Goal: Contribute content: Add original content to the website for others to see

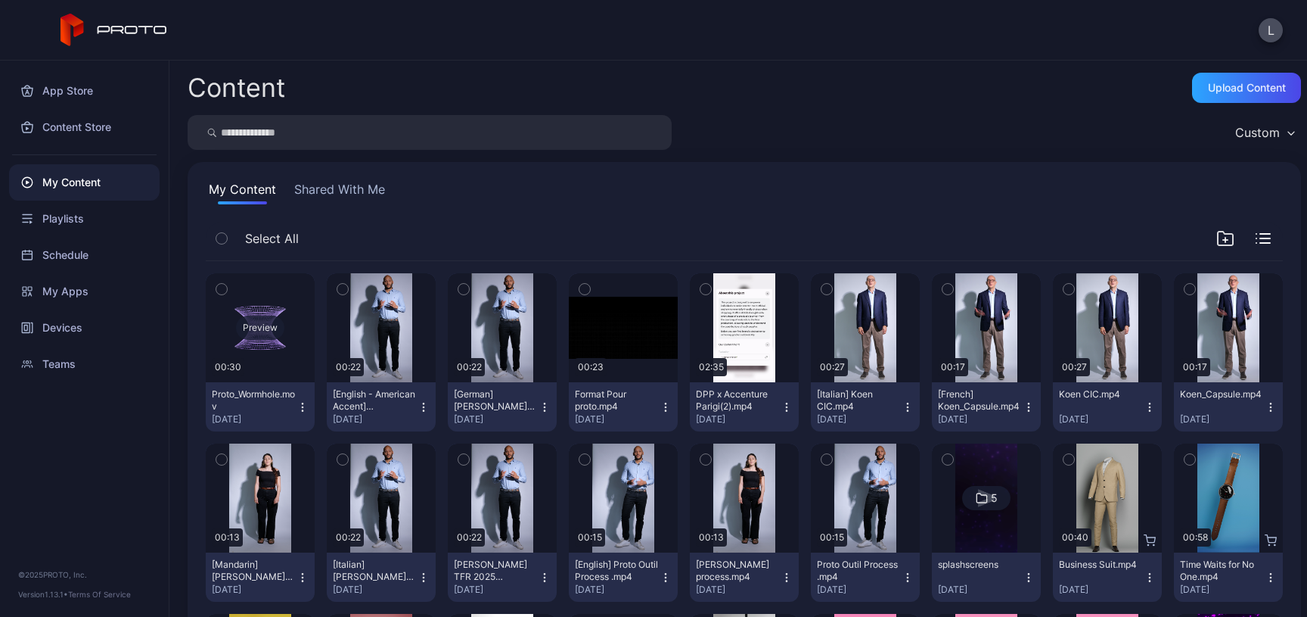
click at [268, 362] on div "Preview" at bounding box center [260, 327] width 109 height 109
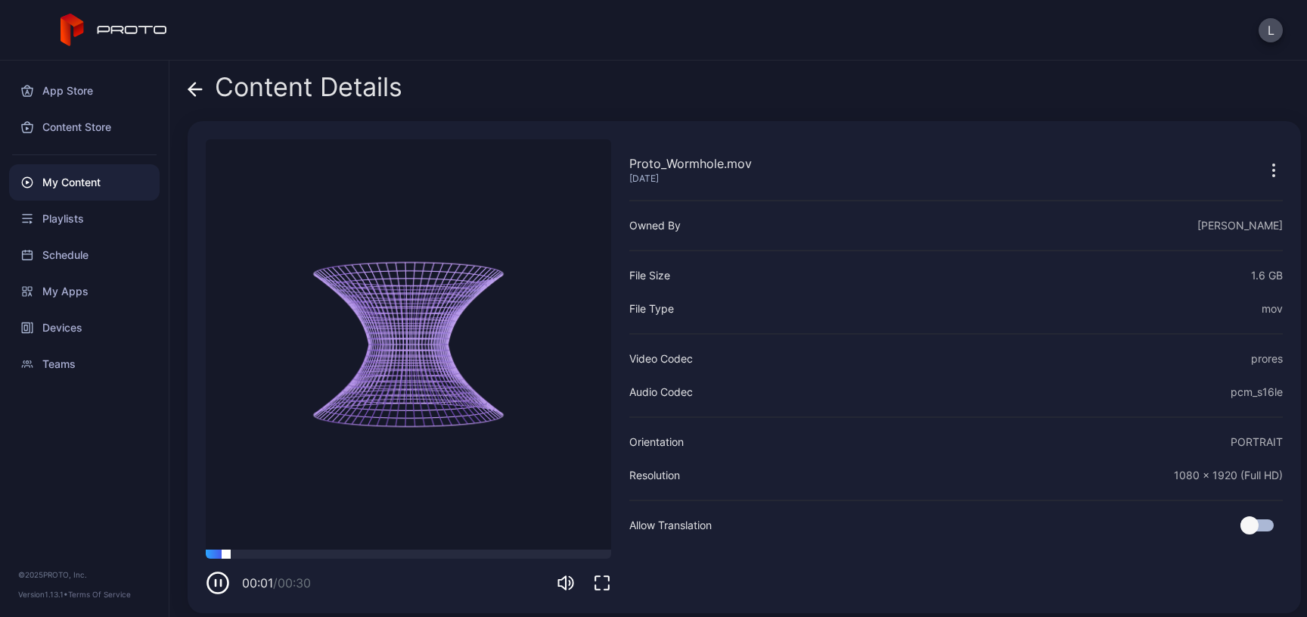
click at [316, 556] on div at bounding box center [408, 553] width 405 height 9
click at [415, 555] on div at bounding box center [408, 553] width 405 height 9
click at [502, 557] on div at bounding box center [408, 553] width 405 height 9
click at [206, 89] on div "Content Details" at bounding box center [295, 91] width 215 height 36
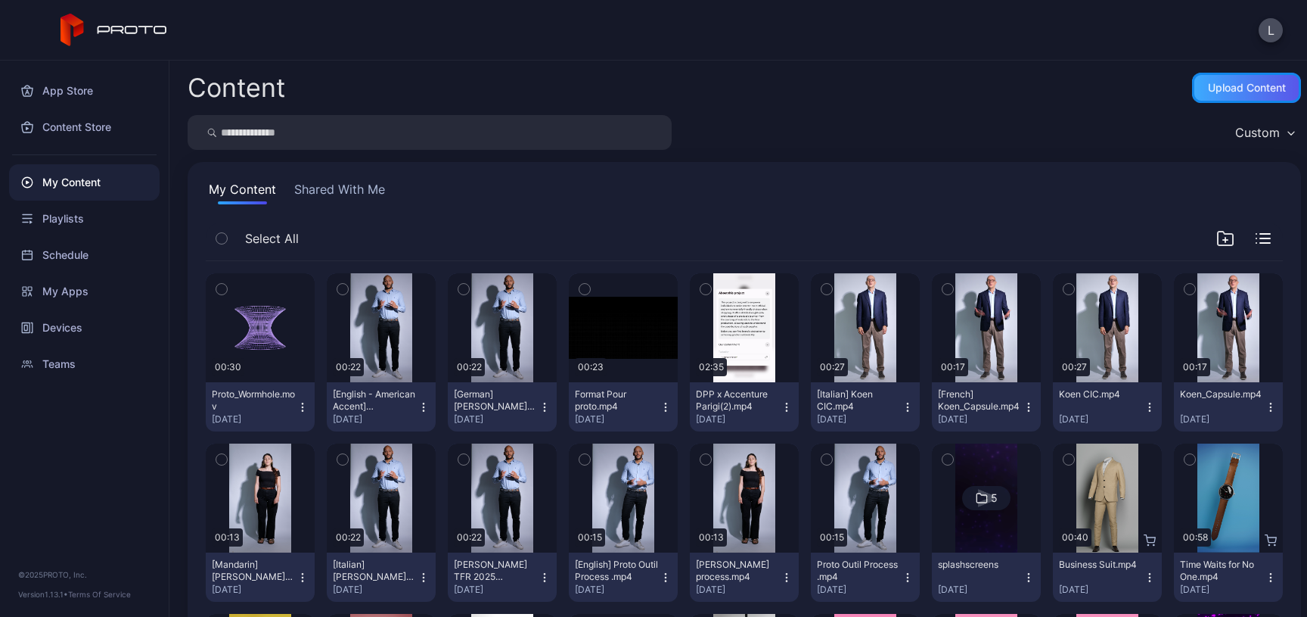
click at [1258, 86] on div "Upload Content" at bounding box center [1247, 88] width 78 height 12
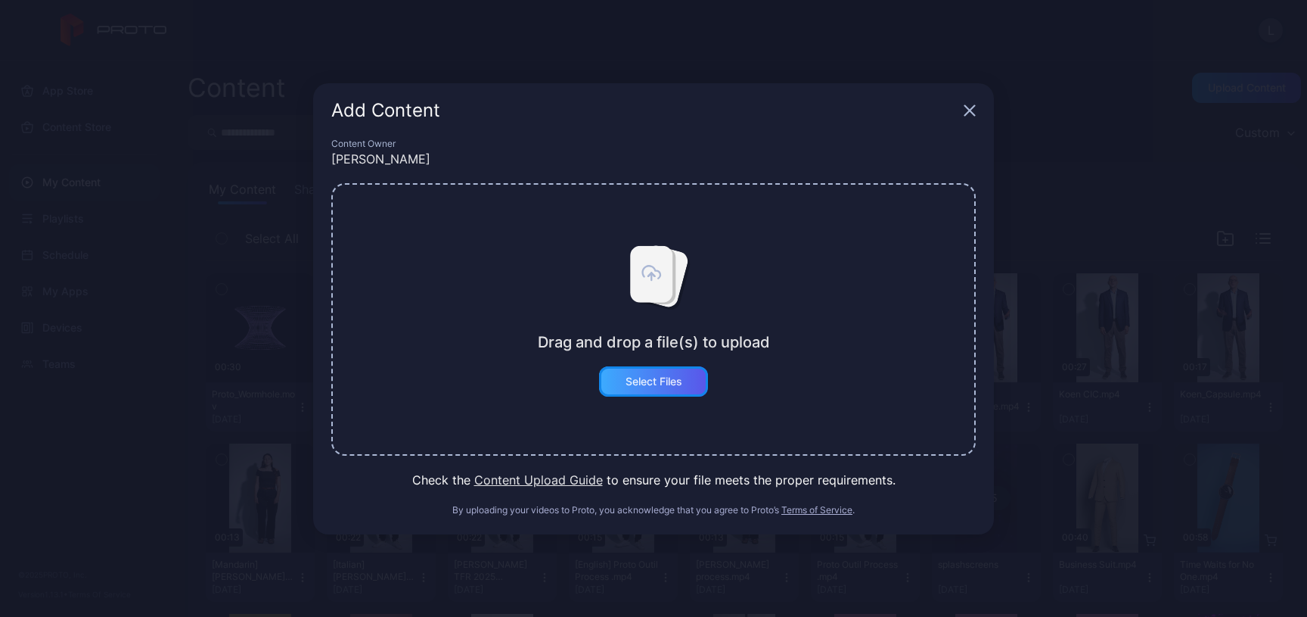
click at [658, 387] on div "Select Files" at bounding box center [653, 381] width 109 height 30
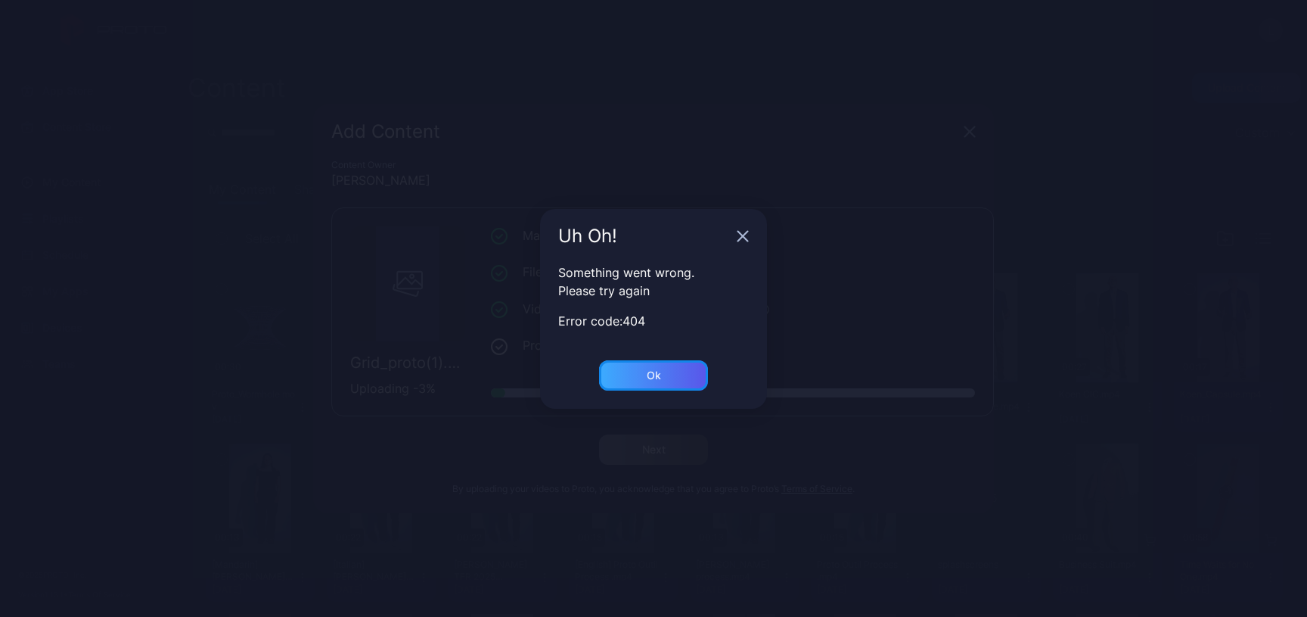
click at [660, 383] on div "Ok" at bounding box center [653, 375] width 109 height 30
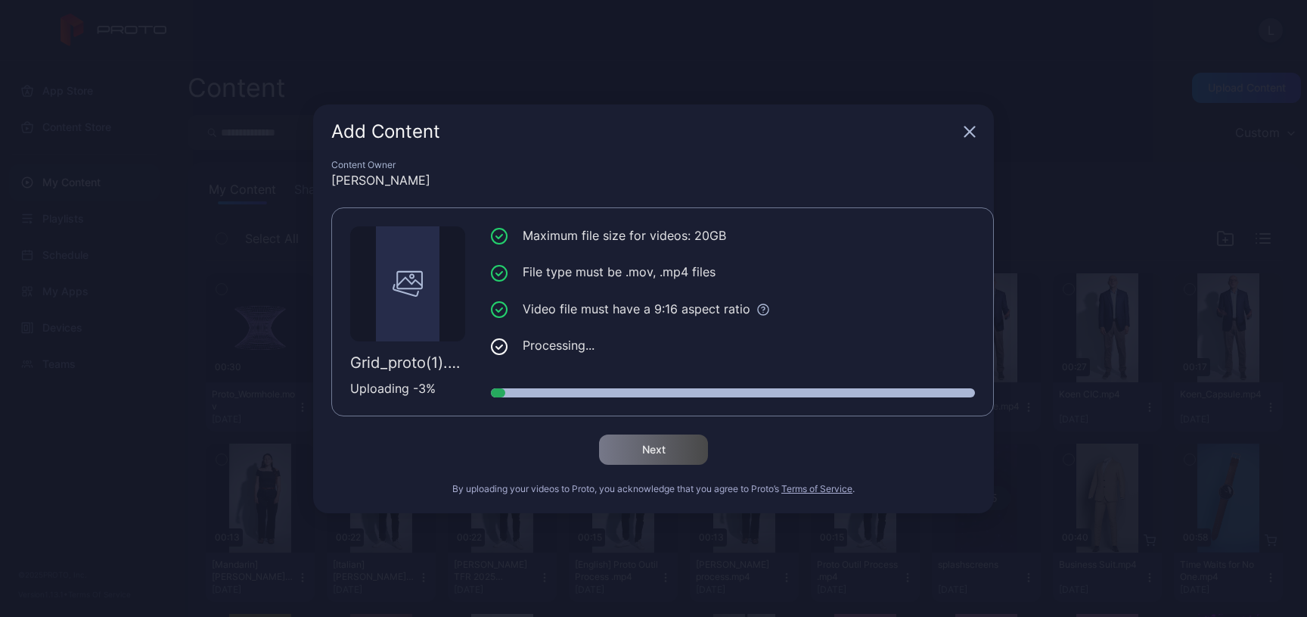
click at [506, 391] on div at bounding box center [733, 392] width 484 height 9
click at [968, 131] on icon "button" at bounding box center [970, 131] width 10 height 10
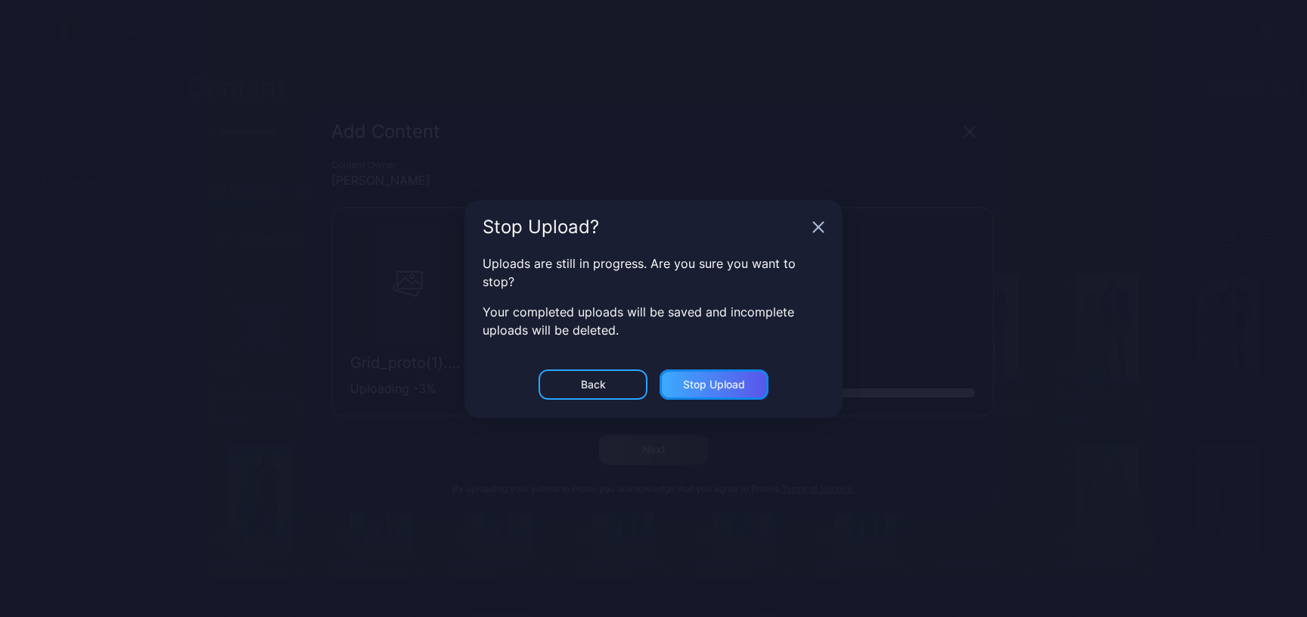
click at [716, 380] on div "Stop Upload" at bounding box center [714, 384] width 62 height 12
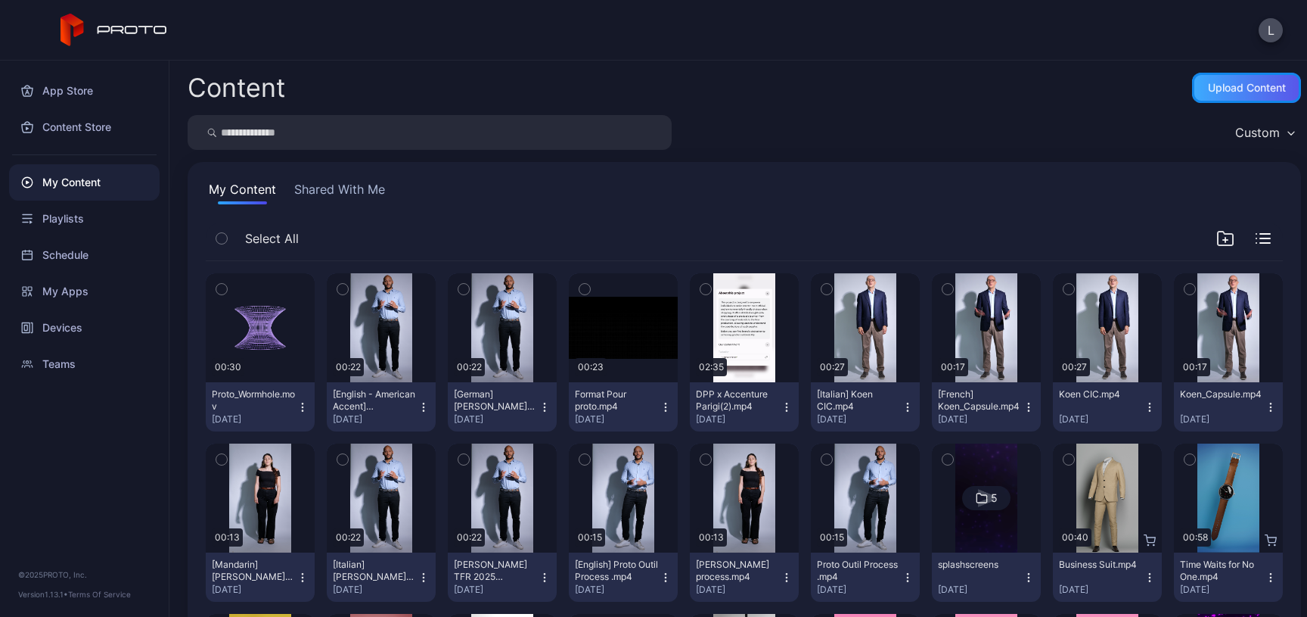
click at [1208, 83] on div "Upload Content" at bounding box center [1247, 88] width 78 height 12
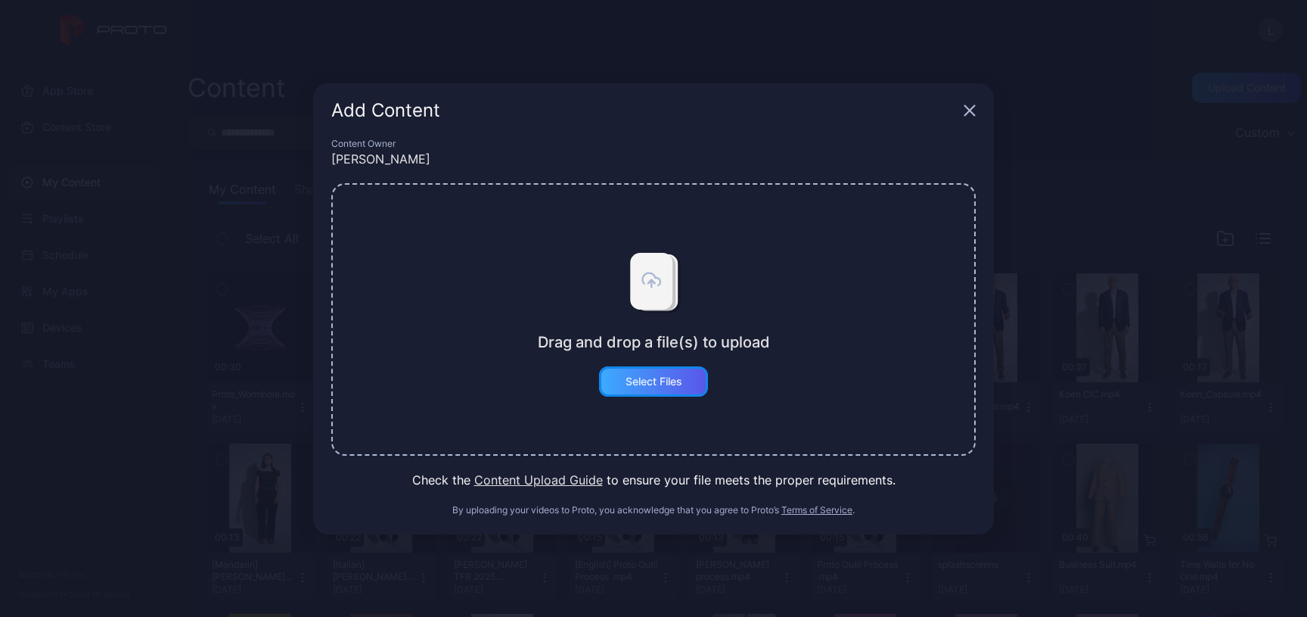
click at [652, 375] on div "Select Files" at bounding box center [654, 381] width 57 height 12
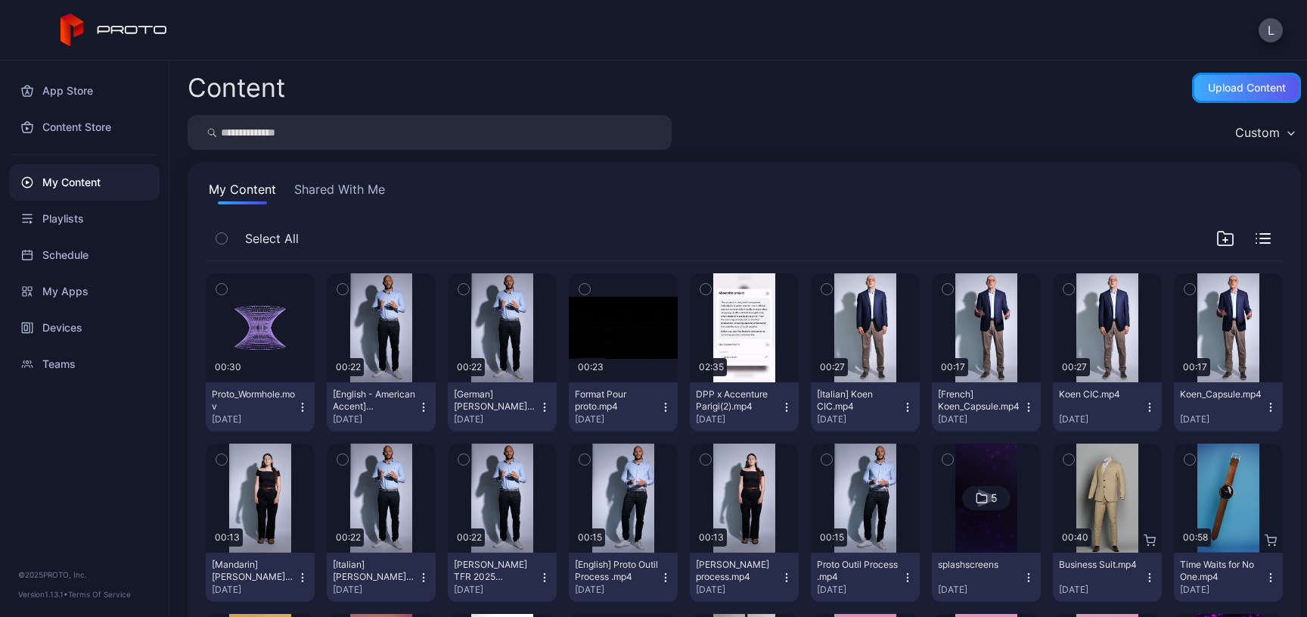
click at [1205, 94] on div "Upload Content" at bounding box center [1246, 88] width 109 height 30
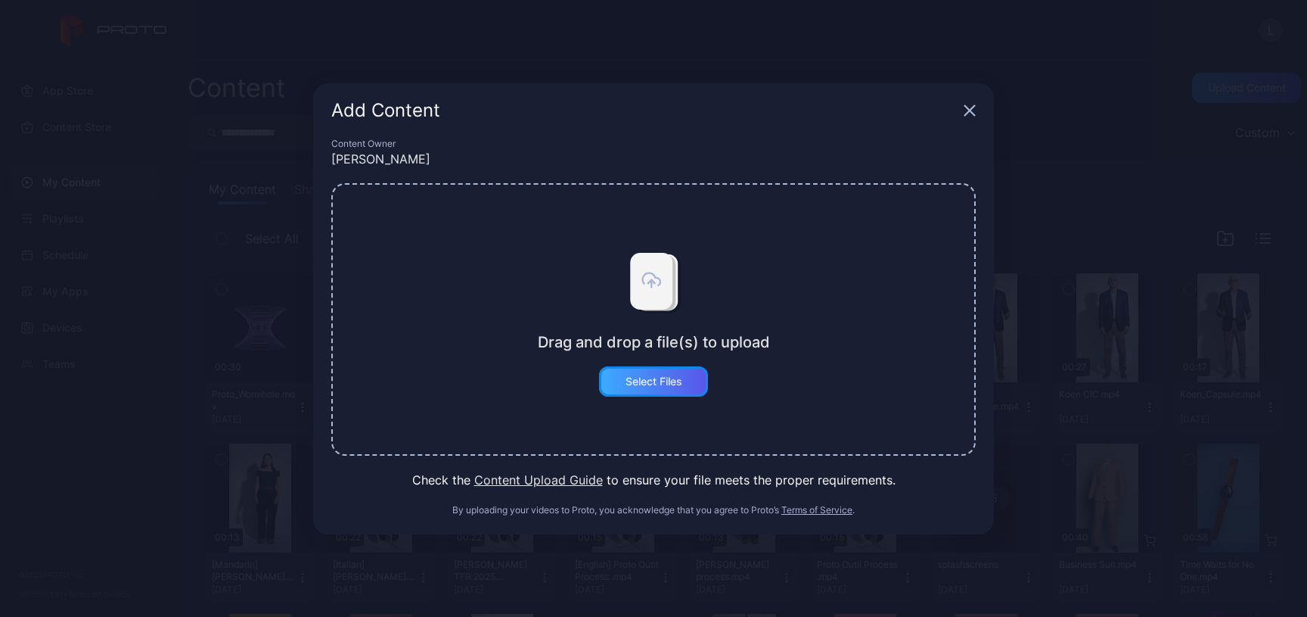
click at [635, 373] on div "Select Files" at bounding box center [653, 381] width 109 height 30
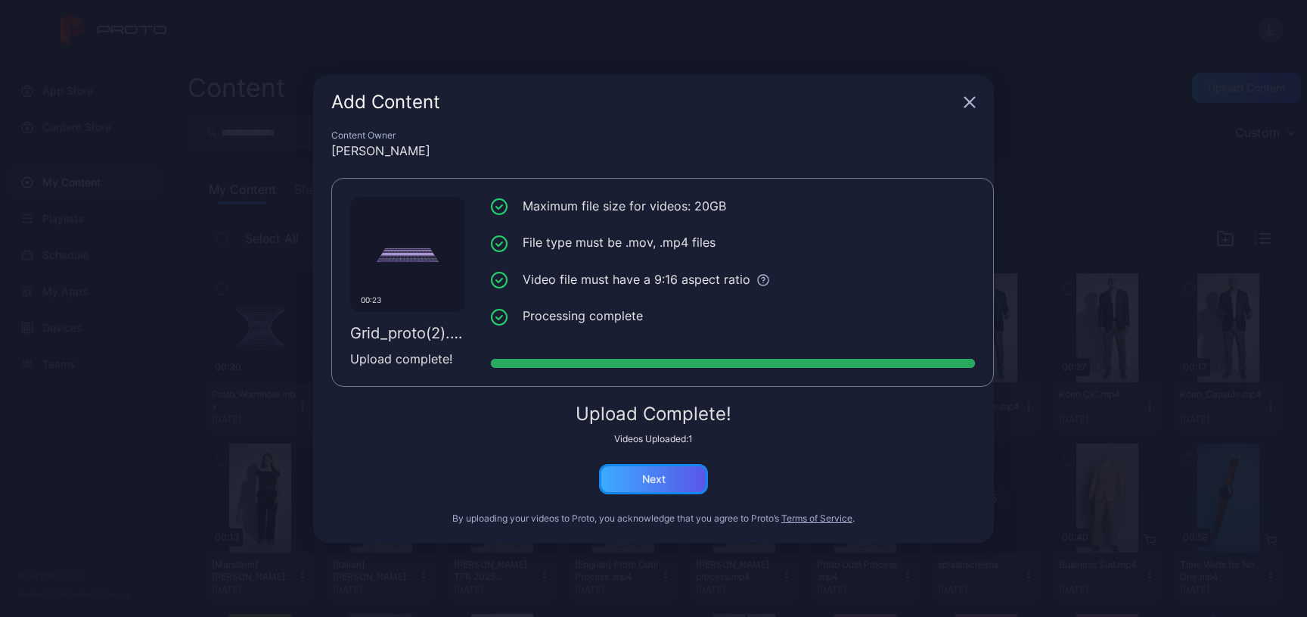
click at [644, 476] on div "Next" at bounding box center [653, 479] width 23 height 12
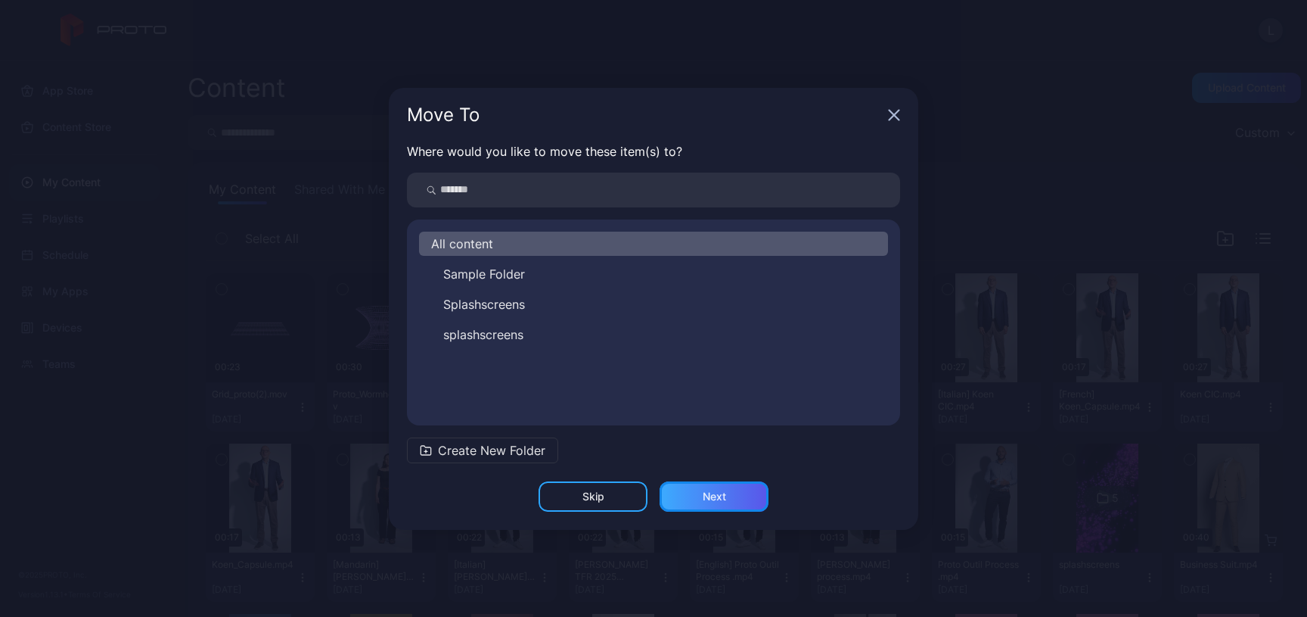
click at [705, 492] on div "Next" at bounding box center [714, 496] width 23 height 12
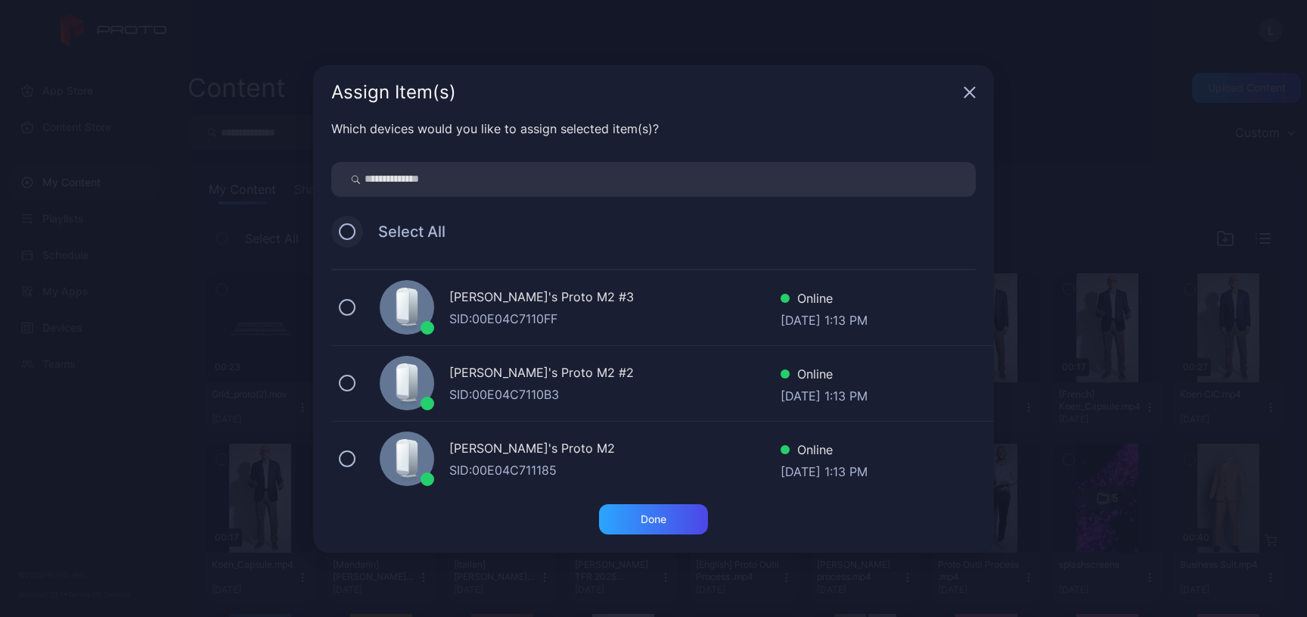
click at [352, 229] on button at bounding box center [347, 231] width 17 height 17
click at [641, 511] on div "Done" at bounding box center [653, 519] width 109 height 30
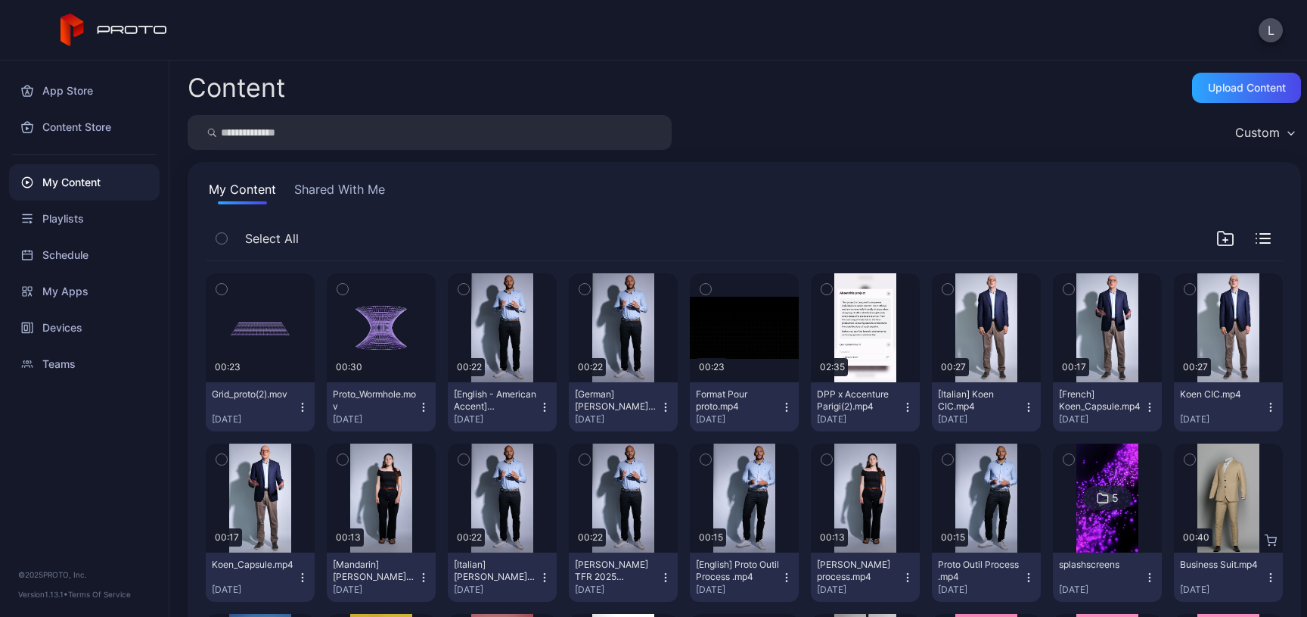
click at [228, 294] on button "button" at bounding box center [222, 289] width 32 height 32
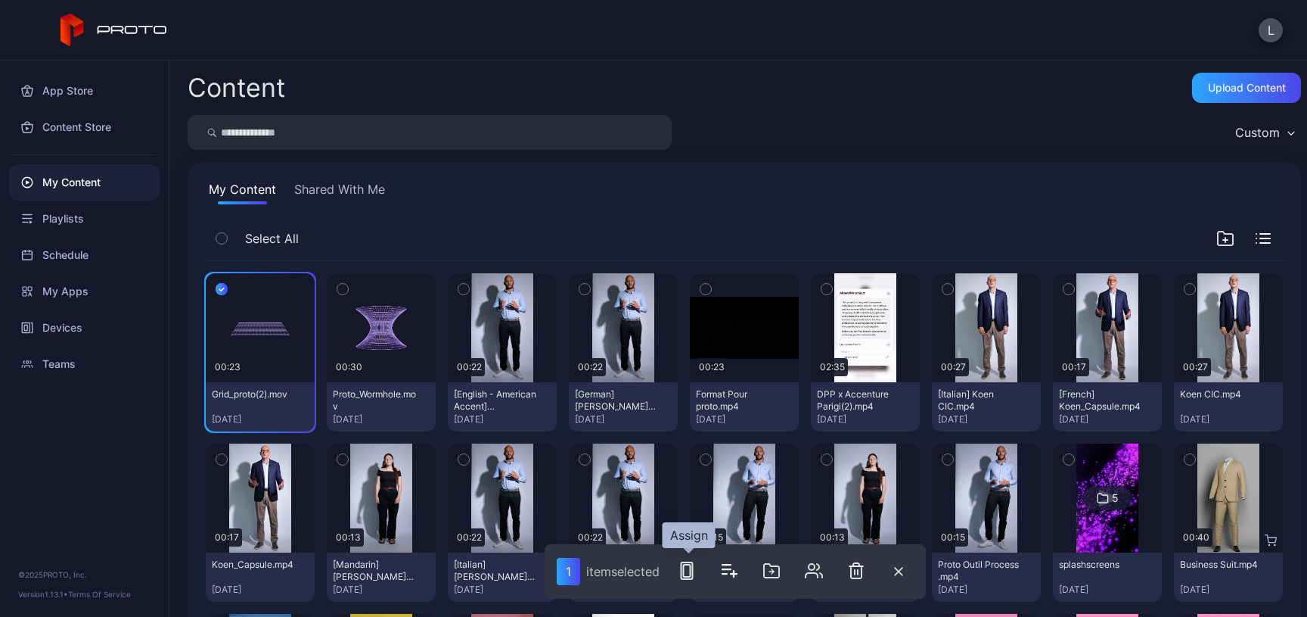
click at [693, 573] on rect "button" at bounding box center [687, 570] width 11 height 17
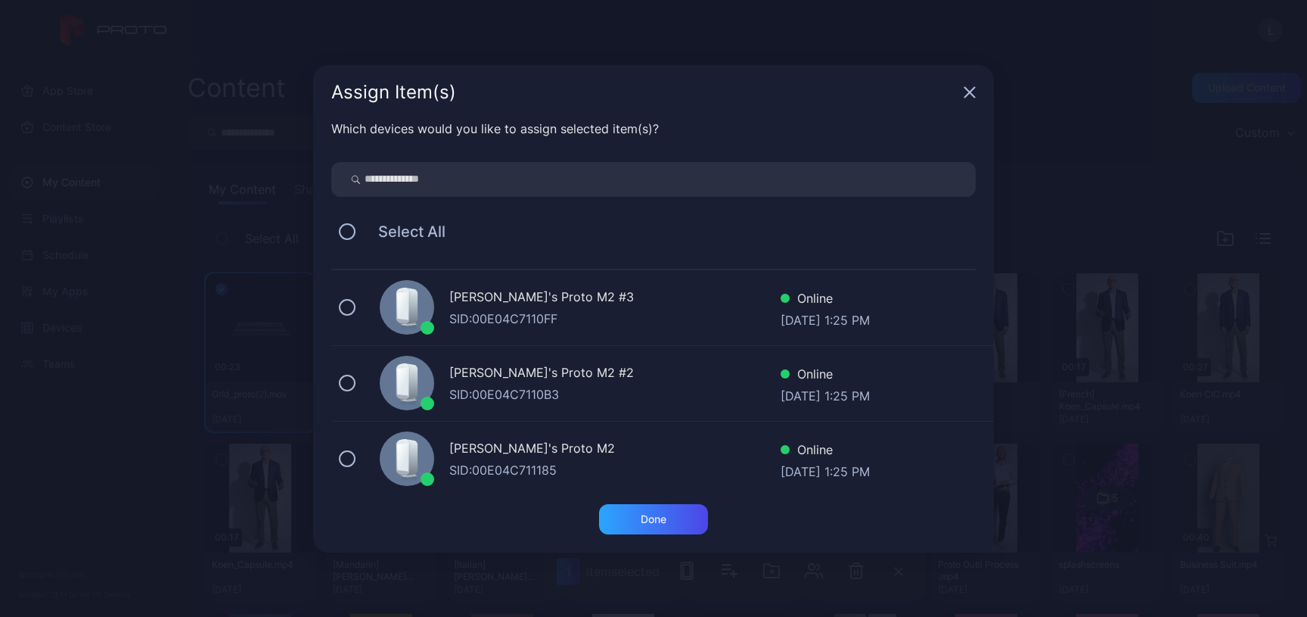
click at [352, 240] on div "Select All" at bounding box center [653, 232] width 644 height 32
click at [350, 237] on button at bounding box center [347, 231] width 17 height 17
click at [623, 502] on div "Which devices would you like to assign selected item(s)? Select All Lino's Prot…" at bounding box center [653, 312] width 681 height 384
click at [623, 511] on div "Done" at bounding box center [653, 519] width 109 height 30
